Goal: Task Accomplishment & Management: Use online tool/utility

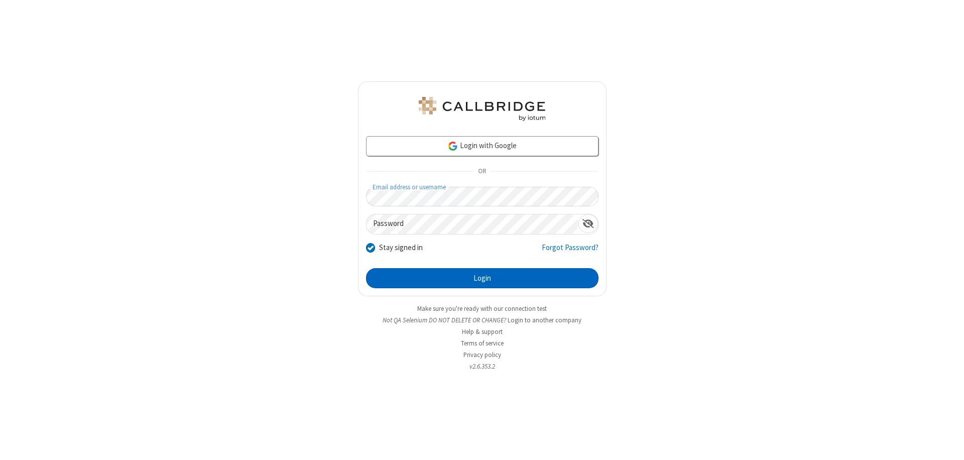
click at [482, 278] on button "Login" at bounding box center [482, 278] width 233 height 20
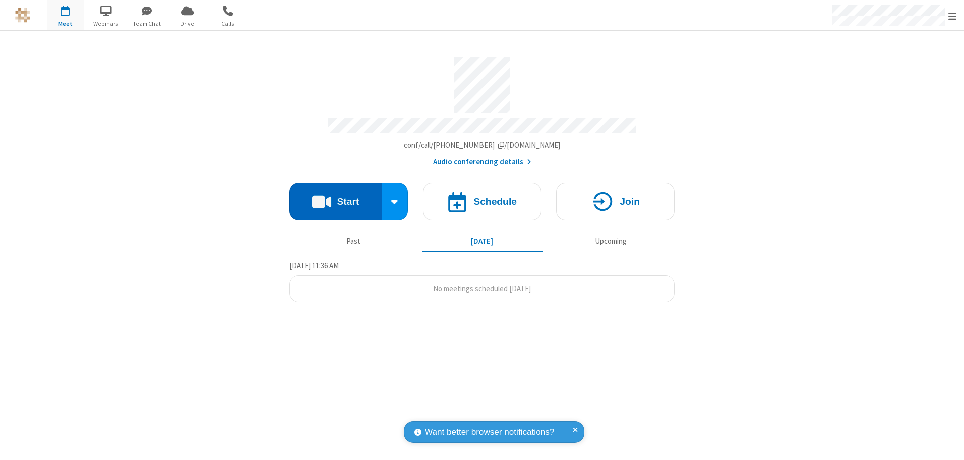
click at [336, 197] on button "Start" at bounding box center [335, 202] width 93 height 38
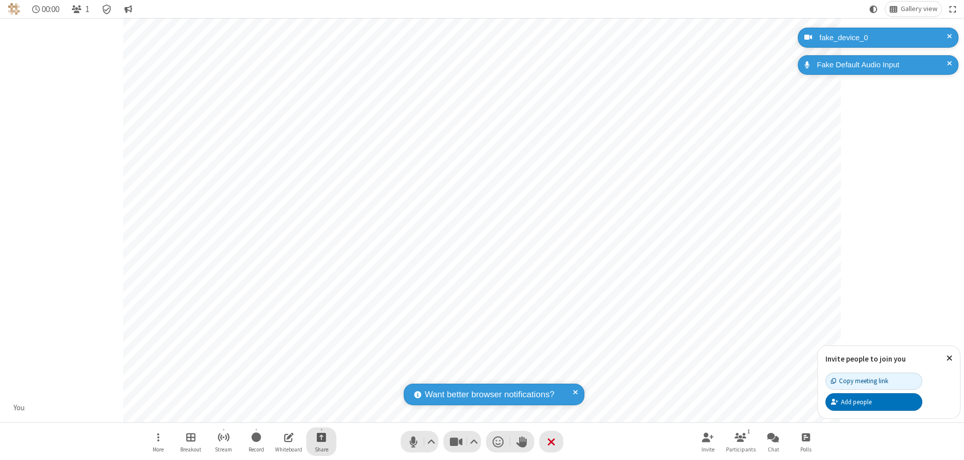
click at [321, 437] on span "Start sharing" at bounding box center [322, 437] width 10 height 13
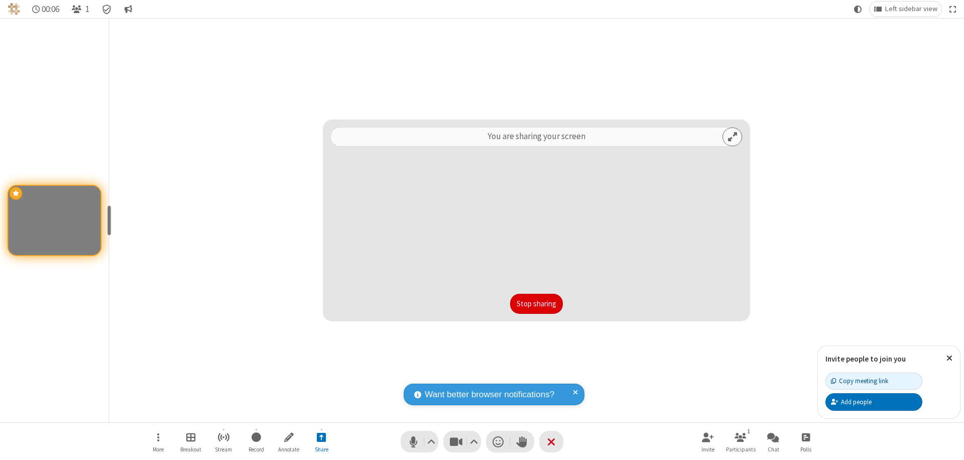
click at [536, 304] on button "Stop sharing" at bounding box center [536, 304] width 53 height 20
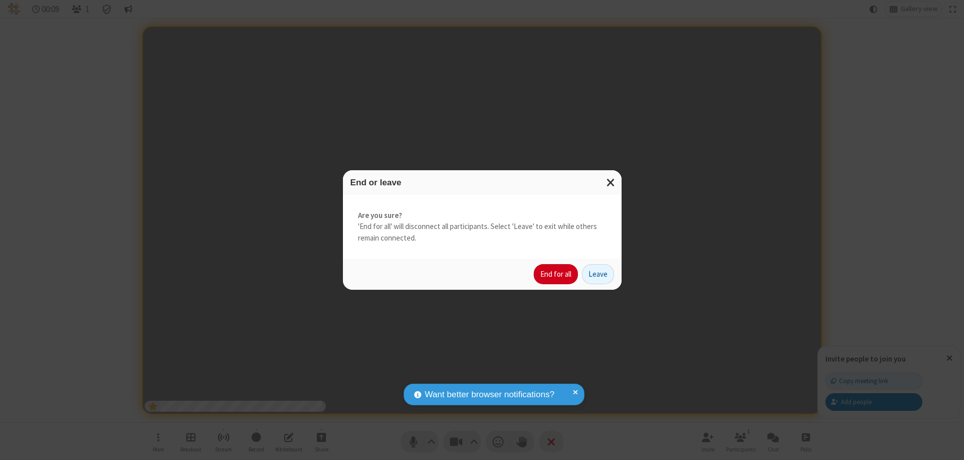
click at [557, 274] on button "End for all" at bounding box center [556, 274] width 44 height 20
